Goal: Navigation & Orientation: Find specific page/section

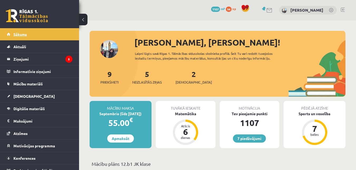
click at [47, 37] on link "Sākums" at bounding box center [40, 34] width 66 height 12
click at [185, 74] on link "2 Ieskaites" at bounding box center [193, 77] width 36 height 16
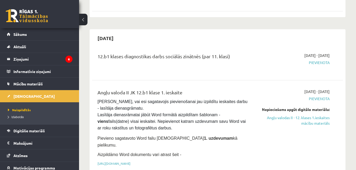
scroll to position [297, 0]
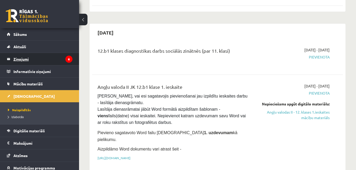
click at [52, 58] on legend "Ziņojumi 6" at bounding box center [42, 59] width 59 height 12
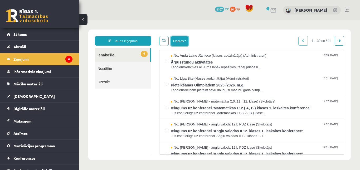
click at [179, 39] on button "Opcijas" at bounding box center [180, 40] width 18 height 9
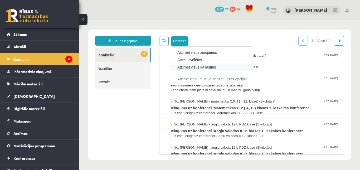
click at [197, 68] on link "Atzīmēt visus kā lasītus" at bounding box center [211, 67] width 69 height 5
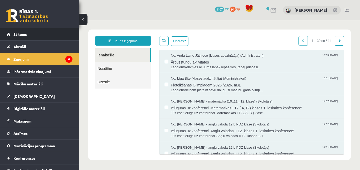
click at [39, 32] on link "Sākums" at bounding box center [40, 34] width 66 height 12
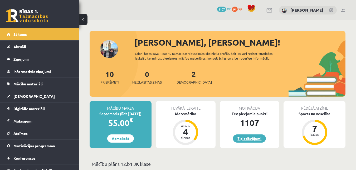
click at [252, 139] on link "7 piedāvājumi" at bounding box center [249, 138] width 33 height 8
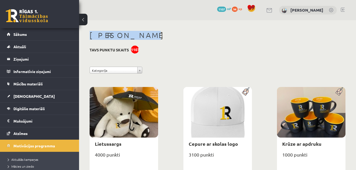
drag, startPoint x: 355, startPoint y: 15, endPoint x: 358, endPoint y: 28, distance: 13.4
click at [355, 28] on html "0 Dāvanas 1107 mP 94 xp [PERSON_NAME] Sākums Aktuāli Kā mācīties eSKOLĀ Kontakt…" at bounding box center [178, 85] width 356 height 170
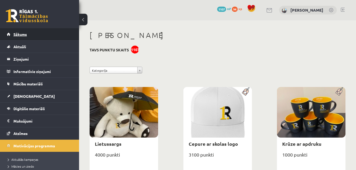
click at [46, 33] on link "Sākums" at bounding box center [40, 34] width 66 height 12
